Goal: Task Accomplishment & Management: Use online tool/utility

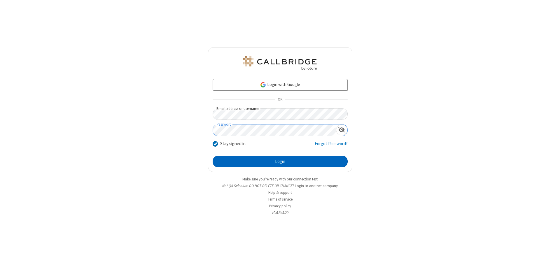
click at [280, 162] on button "Login" at bounding box center [280, 162] width 135 height 12
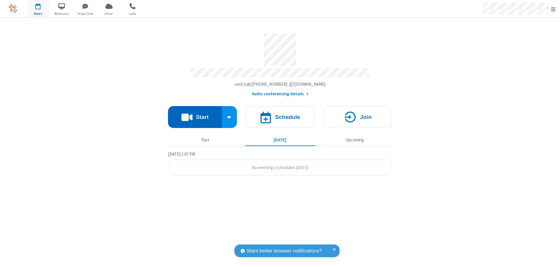
click at [195, 114] on button "Start" at bounding box center [195, 117] width 54 height 22
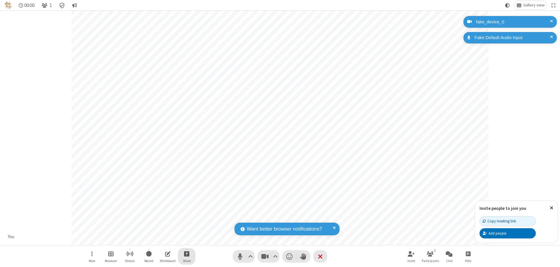
click at [187, 254] on span "Start sharing" at bounding box center [187, 253] width 6 height 7
click at [163, 230] on span "Present files & media" at bounding box center [163, 229] width 7 height 5
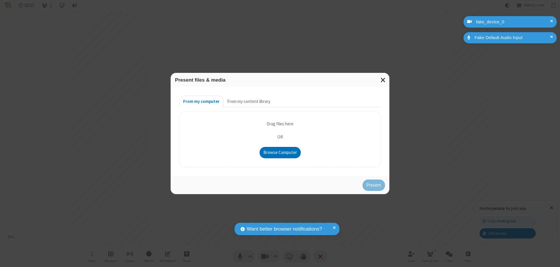
type input "C:\fakepath\doc_test.docx"
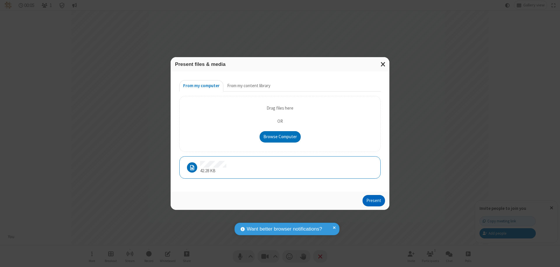
click at [374, 201] on button "Present" at bounding box center [374, 201] width 22 height 12
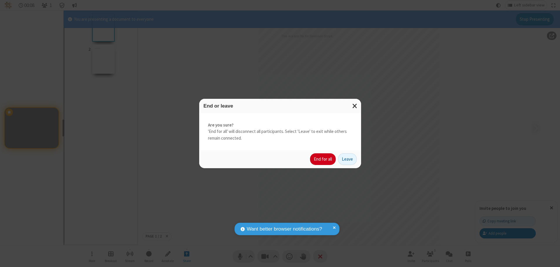
click at [323, 159] on button "End for all" at bounding box center [323, 159] width 26 height 12
